Goal: Transaction & Acquisition: Purchase product/service

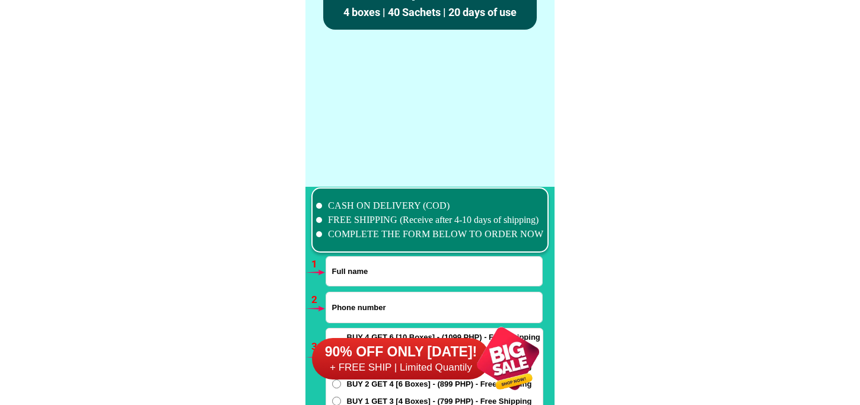
scroll to position [8720, 0]
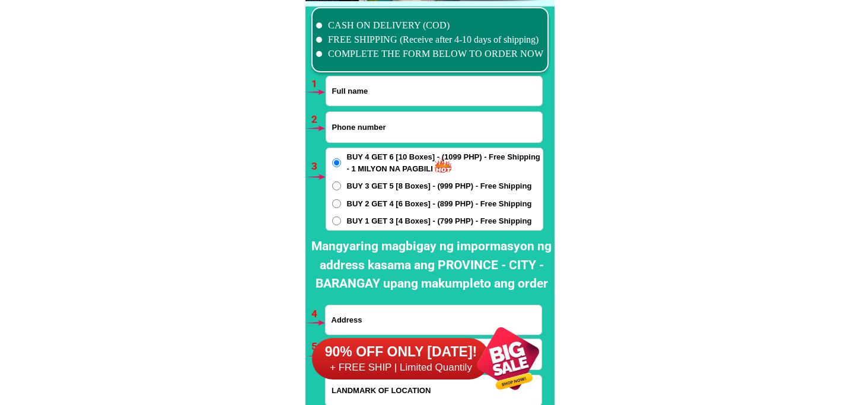
click at [365, 136] on input "Input phone_number" at bounding box center [434, 127] width 216 height 30
paste input "09692915835"
type input "09692915835"
click at [413, 87] on input "Input full_name" at bounding box center [434, 90] width 216 height 29
paste input "julita sus"
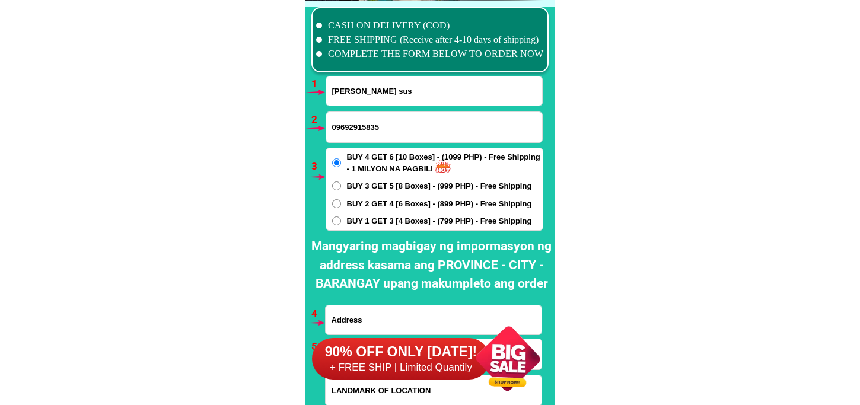
scroll to position [8786, 0]
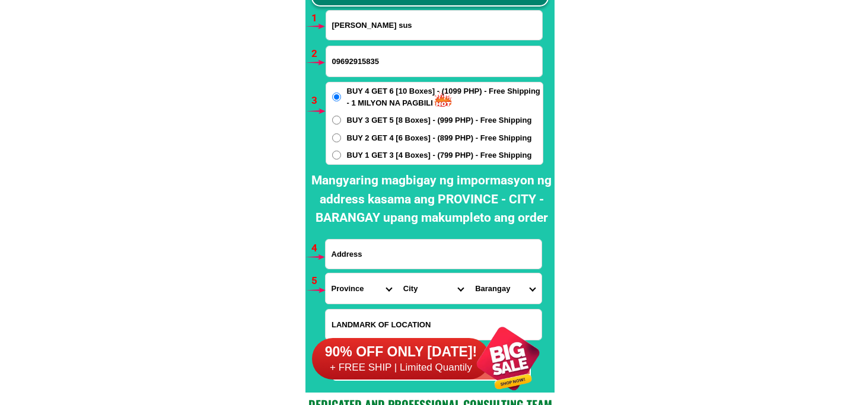
type input "julita sus"
click at [365, 254] on input "Input address" at bounding box center [434, 254] width 216 height 29
type input "metro manila"
drag, startPoint x: 349, startPoint y: 297, endPoint x: 361, endPoint y: 278, distance: 22.9
click at [349, 297] on select "Province [GEOGRAPHIC_DATA] [GEOGRAPHIC_DATA] [GEOGRAPHIC_DATA] [GEOGRAPHIC_DATA…" at bounding box center [362, 288] width 72 height 30
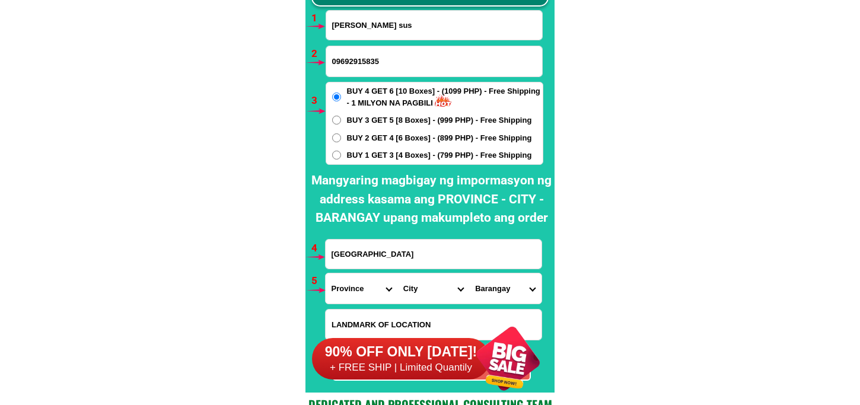
select select "63_219"
click at [326, 273] on select "Province [GEOGRAPHIC_DATA] [GEOGRAPHIC_DATA] [GEOGRAPHIC_DATA] [GEOGRAPHIC_DATA…" at bounding box center [362, 288] width 72 height 30
click at [419, 280] on select "City Binondo CALOOCAN Ermita Intramuros Las-pinas Makati Malabon-city Malate Ma…" at bounding box center [433, 288] width 72 height 30
select select "63_2194070"
click at [397, 273] on select "City Binondo CALOOCAN Ermita Intramuros Las-pinas Makati Malabon-city Malate Ma…" at bounding box center [433, 288] width 72 height 30
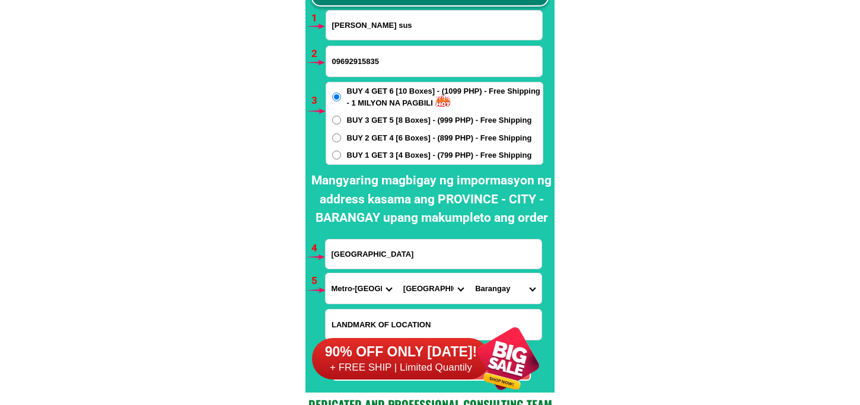
drag, startPoint x: 496, startPoint y: 282, endPoint x: 497, endPoint y: 273, distance: 8.9
click at [496, 282] on select "Barangay Alicia Amihan Apolonio samson Aurora Baesa Bagbag Bago bantay Bagong l…" at bounding box center [505, 288] width 72 height 30
select select "63_219407016526"
click at [469, 273] on select "Barangay Alicia Amihan Apolonio samson Aurora Baesa Bagbag Bago bantay Bagong l…" at bounding box center [505, 288] width 72 height 30
click at [461, 140] on span "BUY 2 GET 4 [6 Boxes] - (899 PHP) - Free Shipping" at bounding box center [439, 138] width 185 height 12
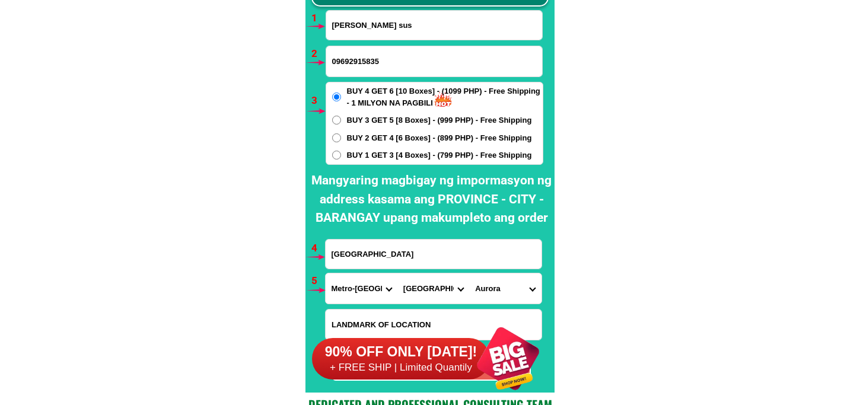
click at [341, 140] on input "BUY 2 GET 4 [6 Boxes] - (899 PHP) - Free Shipping" at bounding box center [336, 137] width 9 height 9
radio input "true"
click at [458, 158] on span "BUY 1 GET 3 [4 Boxes] - (799 PHP) - Free Shipping" at bounding box center [439, 155] width 185 height 12
click at [341, 158] on input "BUY 1 GET 3 [4 Boxes] - (799 PHP) - Free Shipping" at bounding box center [336, 155] width 9 height 9
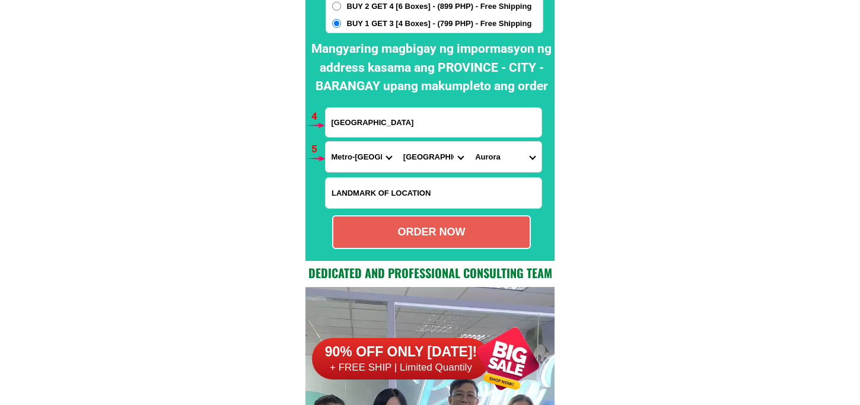
click at [442, 237] on div "ORDER NOW" at bounding box center [431, 232] width 196 height 16
radio input "true"
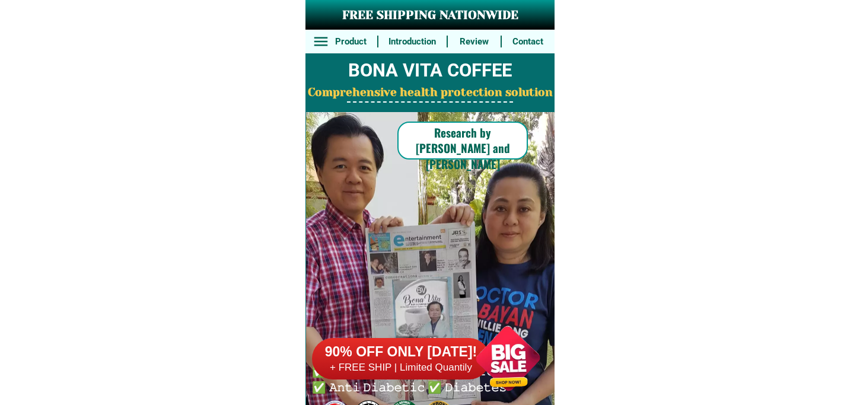
click at [449, 355] on h6 "90% OFF ONLY [DATE]!" at bounding box center [401, 352] width 178 height 18
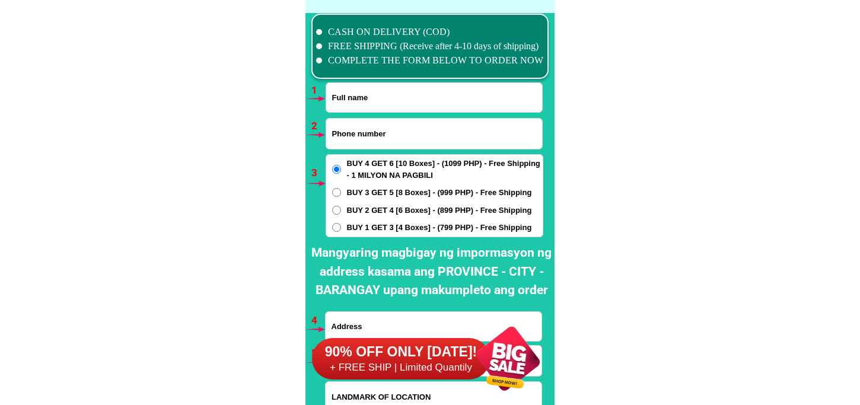
scroll to position [8720, 0]
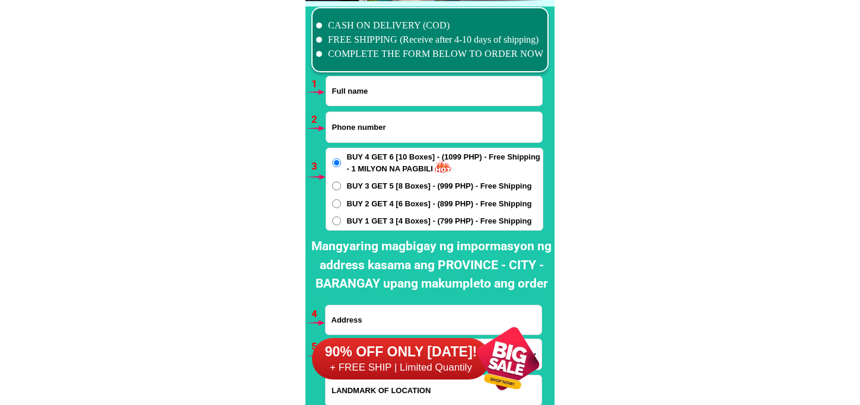
click at [398, 96] on input "Input full_name" at bounding box center [434, 90] width 216 height 29
paste input "Rema Luminario [PERSON_NAME]"
type input "Rema Luminario [PERSON_NAME]"
click at [374, 130] on input "Input phone_number" at bounding box center [434, 127] width 216 height 30
click at [383, 130] on input "Input phone_number" at bounding box center [434, 127] width 216 height 30
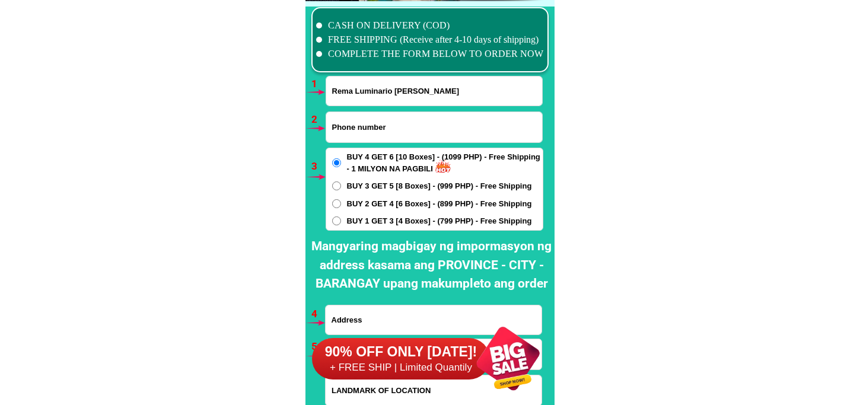
paste input "09650361834"
type input "09650361834"
click at [398, 199] on span "BUY 2 GET 4 [6 Boxes] - (899 PHP) - Free Shipping" at bounding box center [439, 204] width 185 height 12
click at [341, 199] on input "BUY 2 GET 4 [6 Boxes] - (899 PHP) - Free Shipping" at bounding box center [336, 203] width 9 height 9
radio input "true"
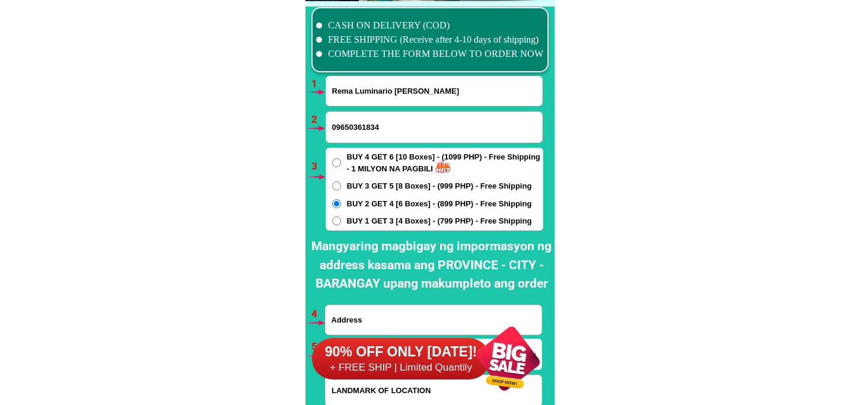
click at [401, 223] on span "BUY 1 GET 3 [4 Boxes] - (799 PHP) - Free Shipping" at bounding box center [439, 221] width 185 height 12
click at [341, 223] on input "BUY 1 GET 3 [4 Boxes] - (799 PHP) - Free Shipping" at bounding box center [336, 220] width 9 height 9
radio input "true"
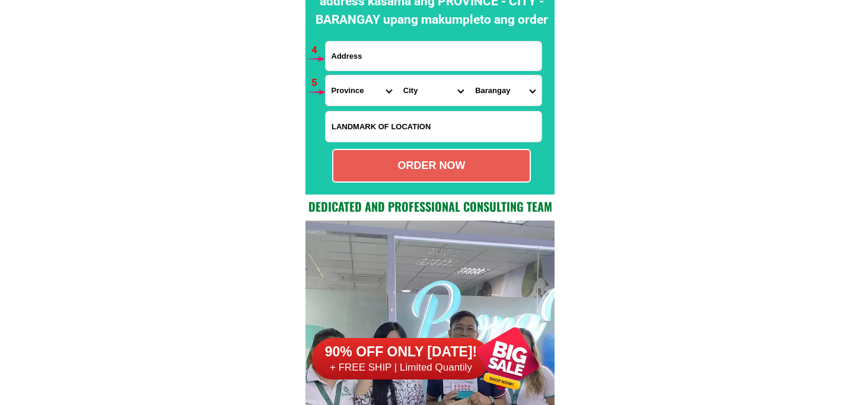
scroll to position [8852, 0]
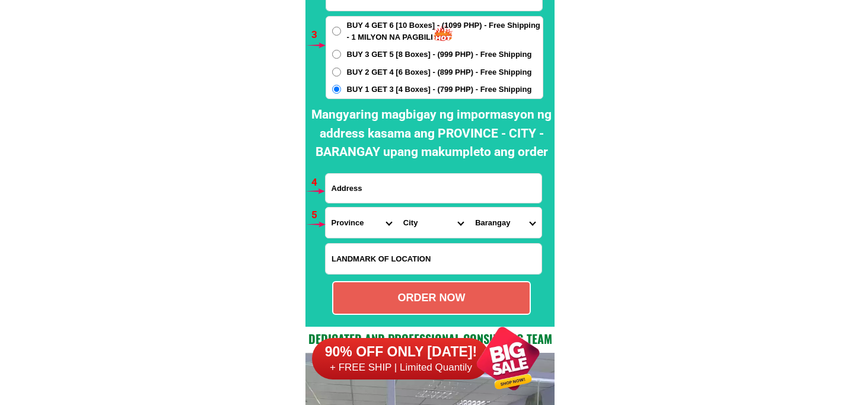
click at [400, 193] on input "Input address" at bounding box center [434, 188] width 216 height 29
paste input "[PERSON_NAME] phase 1 southt vill 9 ynarez village pinugay baras [PERSON_NAME] …"
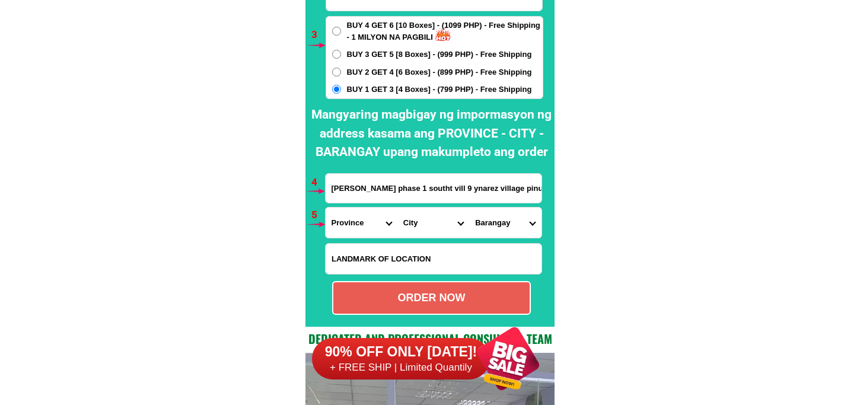
scroll to position [0, 106]
type input "[PERSON_NAME] phase 1 southt vill 9 ynarez village pinugay baras [PERSON_NAME] …"
click at [362, 217] on select "Province [GEOGRAPHIC_DATA] [GEOGRAPHIC_DATA] [GEOGRAPHIC_DATA] [GEOGRAPHIC_DATA…" at bounding box center [362, 223] width 72 height 30
select select "63_993"
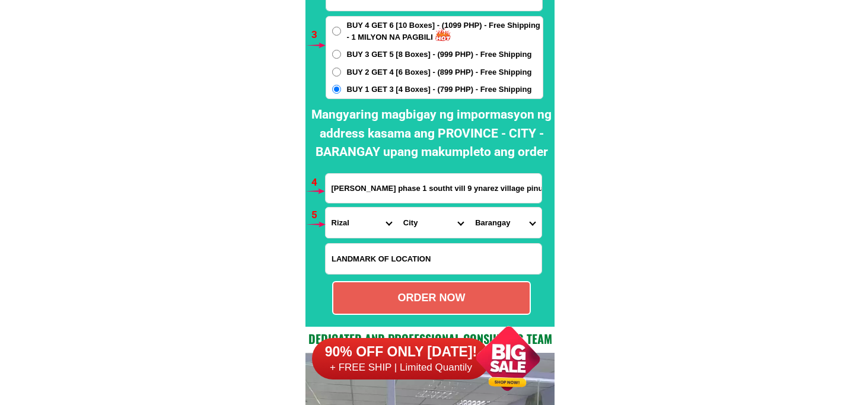
click at [326, 208] on select "Province [GEOGRAPHIC_DATA] [GEOGRAPHIC_DATA] [GEOGRAPHIC_DATA] [GEOGRAPHIC_DATA…" at bounding box center [362, 223] width 72 height 30
click at [407, 221] on select "City Angono Antipolo-city [GEOGRAPHIC_DATA] [GEOGRAPHIC_DATA] [GEOGRAPHIC_DATA]…" at bounding box center [433, 223] width 72 height 30
select select "63_9934573"
click at [397, 208] on select "City Angono Antipolo-city [GEOGRAPHIC_DATA] [GEOGRAPHIC_DATA] [GEOGRAPHIC_DATA]…" at bounding box center [433, 223] width 72 height 30
click at [487, 226] on select "Barangay [PERSON_NAME][DEMOGRAPHIC_DATA] [PERSON_NAME] Pinugay Rizal (pob.) [GE…" at bounding box center [505, 223] width 72 height 30
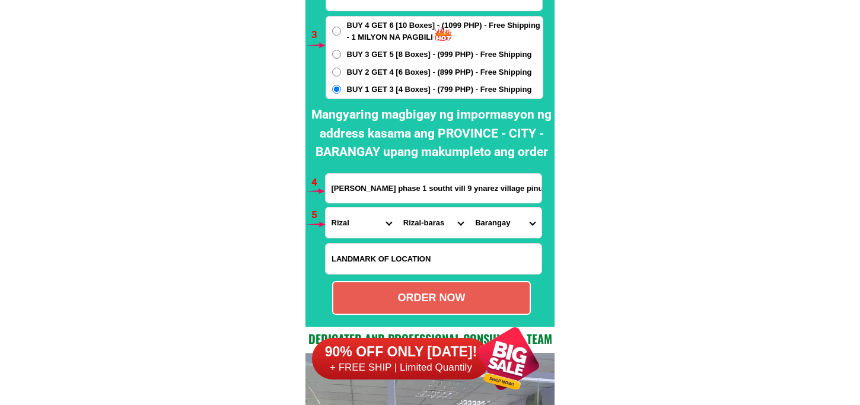
select select "63_99345734060"
click at [469, 208] on select "Barangay [PERSON_NAME][DEMOGRAPHIC_DATA] [PERSON_NAME] Pinugay Rizal (pob.) [GE…" at bounding box center [505, 223] width 72 height 30
click at [436, 287] on div "ORDER NOW" at bounding box center [431, 298] width 199 height 34
type input "[PERSON_NAME] phase 1 southt vill 9 ynarez village pinugay baras [PERSON_NAME] …"
radio input "true"
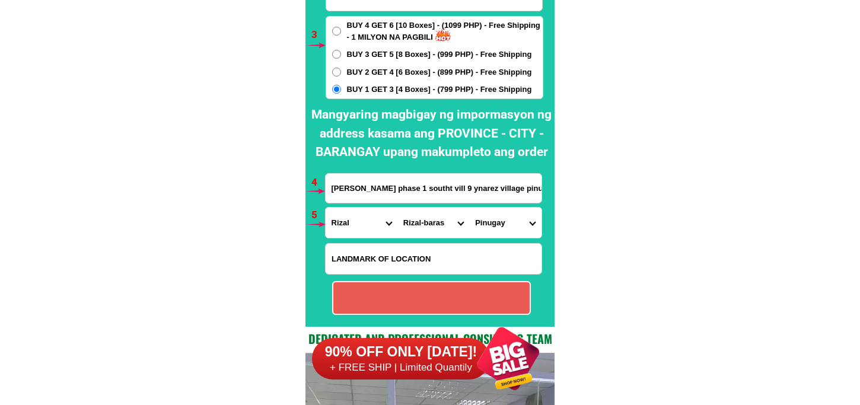
radio input "true"
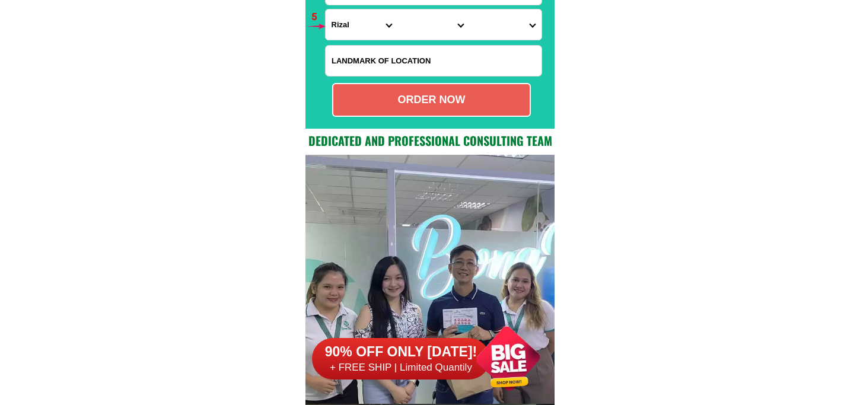
scroll to position [8786, 0]
